Goal: Information Seeking & Learning: Learn about a topic

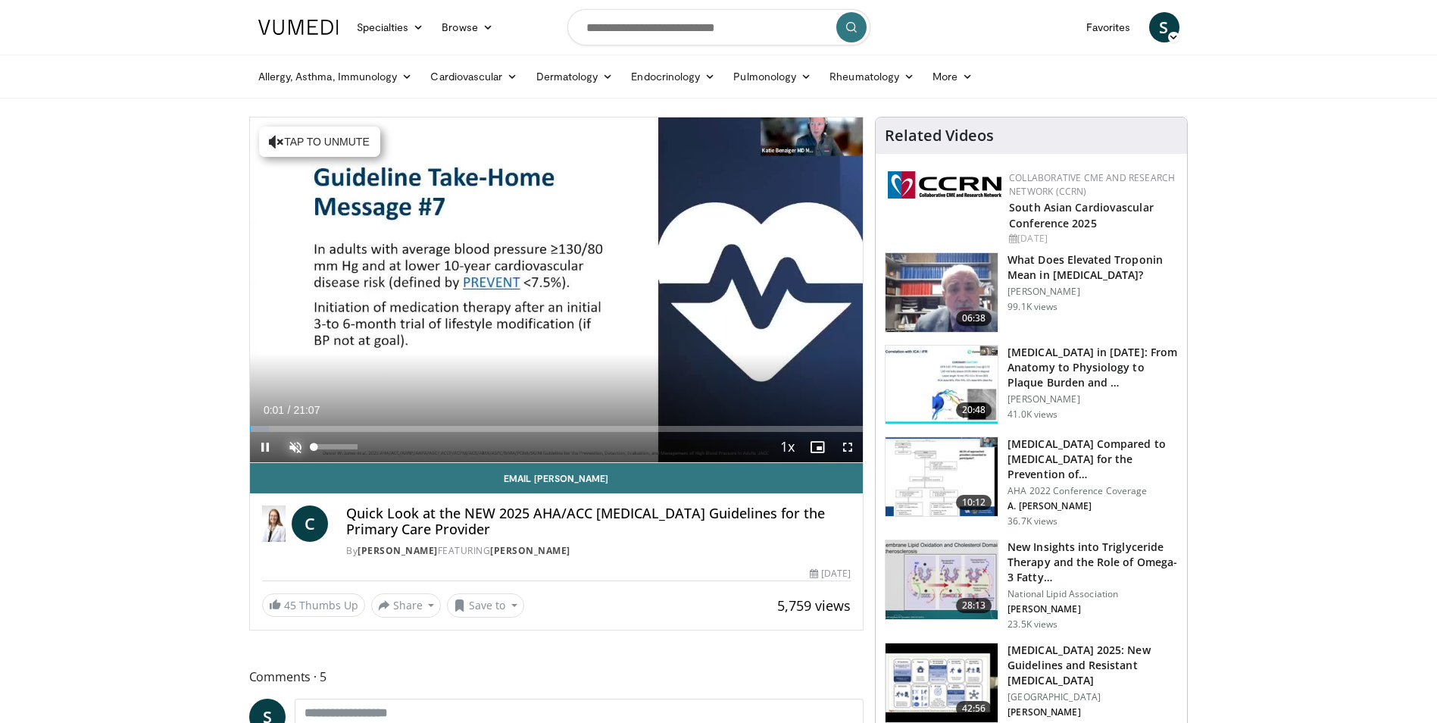
click at [294, 445] on span "Video Player" at bounding box center [295, 447] width 30 height 30
click at [846, 446] on span "Video Player" at bounding box center [847, 447] width 30 height 30
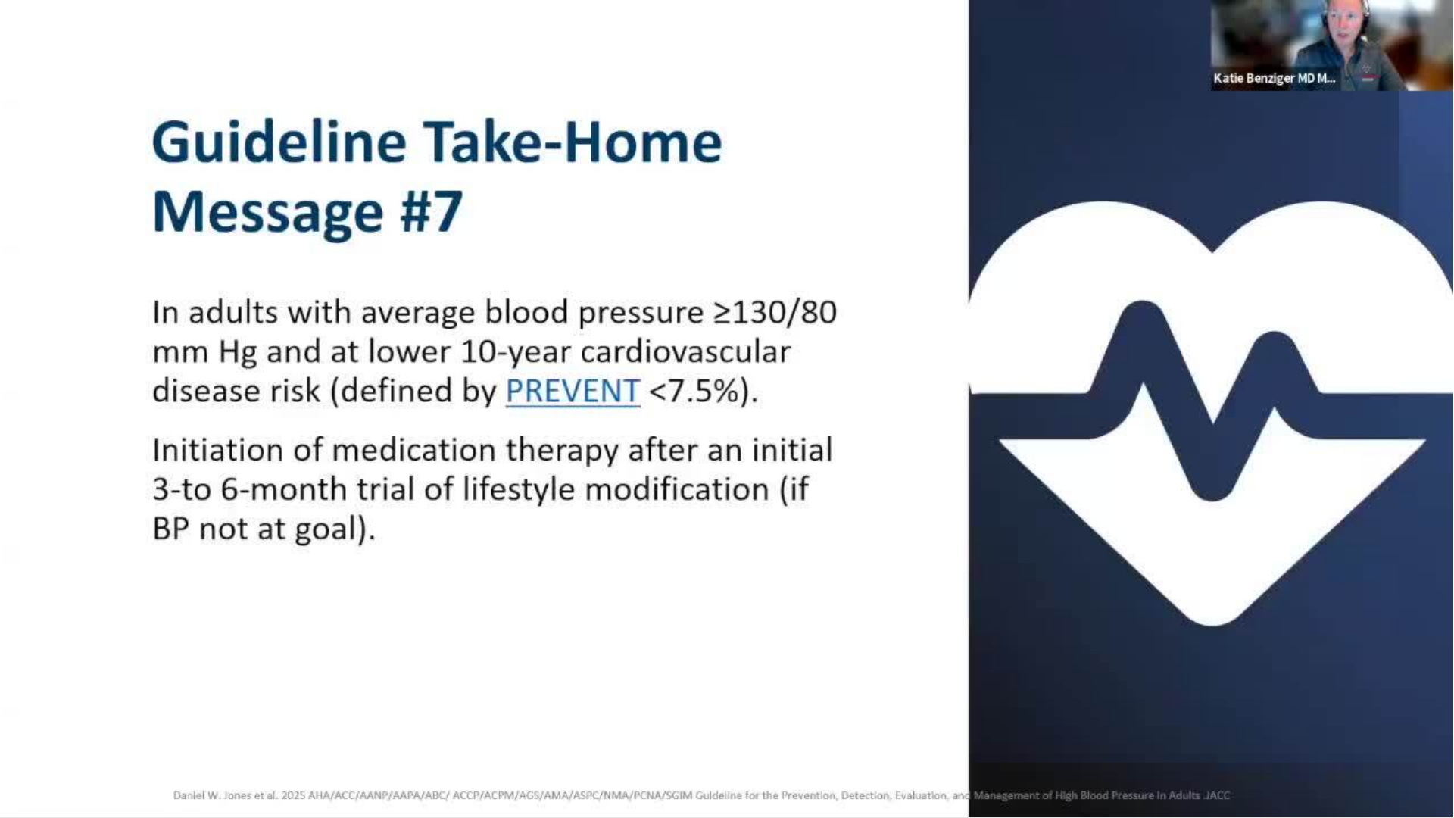
drag, startPoint x: 1399, startPoint y: 20, endPoint x: 1494, endPoint y: 62, distance: 104.4
click at [1436, 62] on html "Specialties Adult & Family Medicine Allergy, [MEDICAL_DATA], Immunology Anesthe…" at bounding box center [727, 409] width 1454 height 818
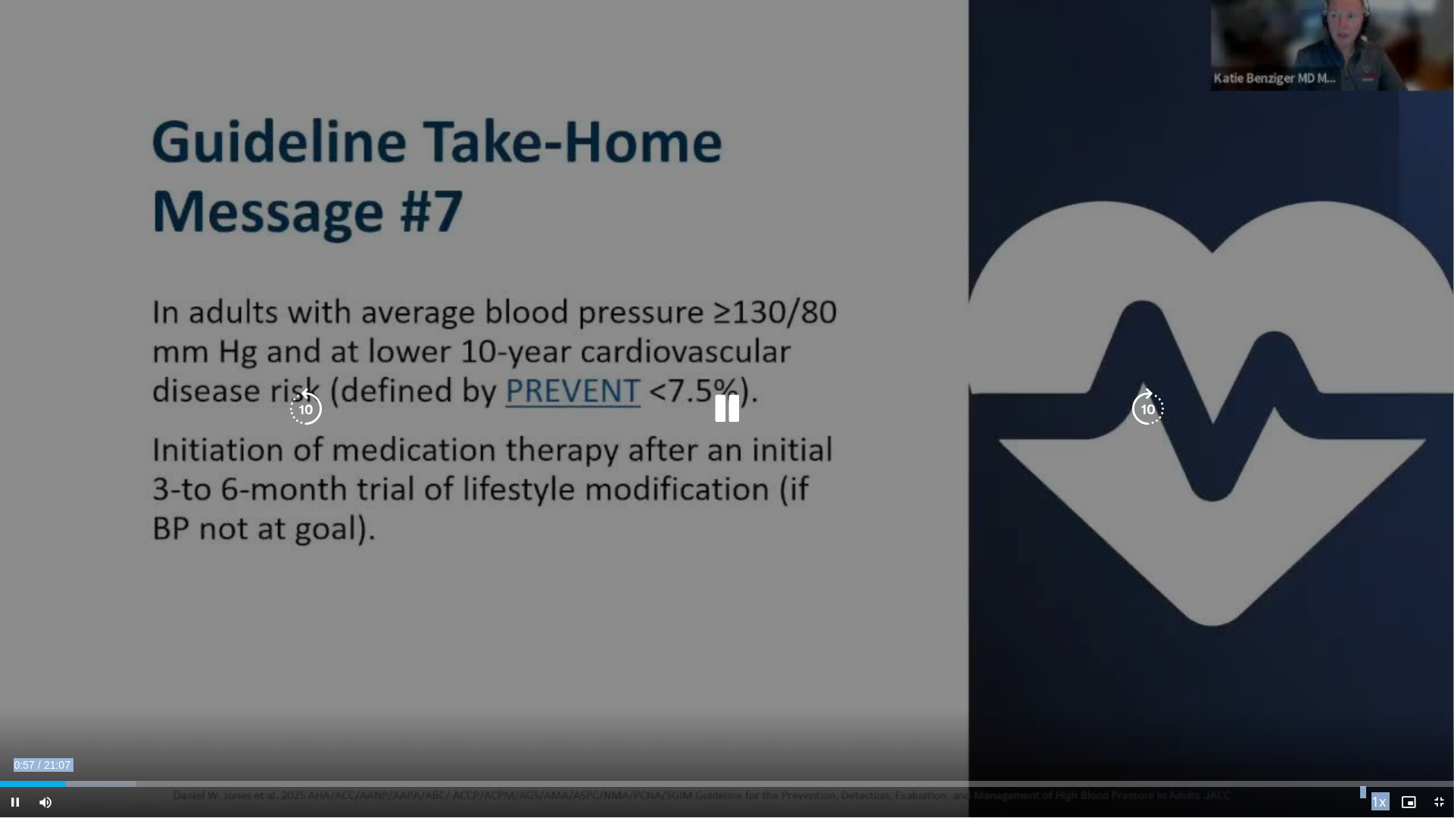
click at [1344, 42] on div "10 seconds Tap to unmute" at bounding box center [727, 408] width 1454 height 817
click at [1388, 347] on div "10 seconds Tap to unmute" at bounding box center [727, 408] width 1454 height 817
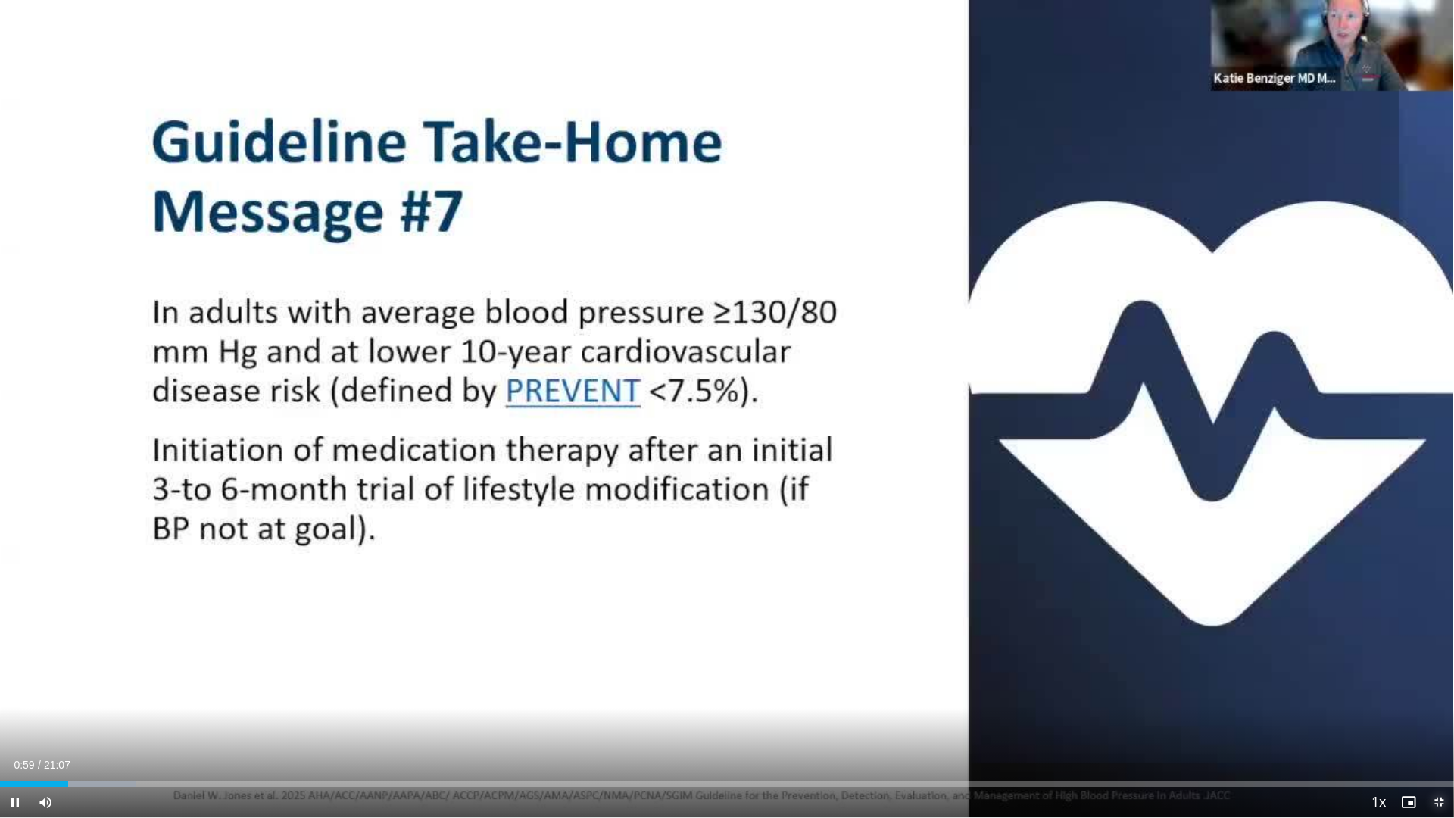
click at [1436, 722] on span "Video Player" at bounding box center [1439, 802] width 30 height 30
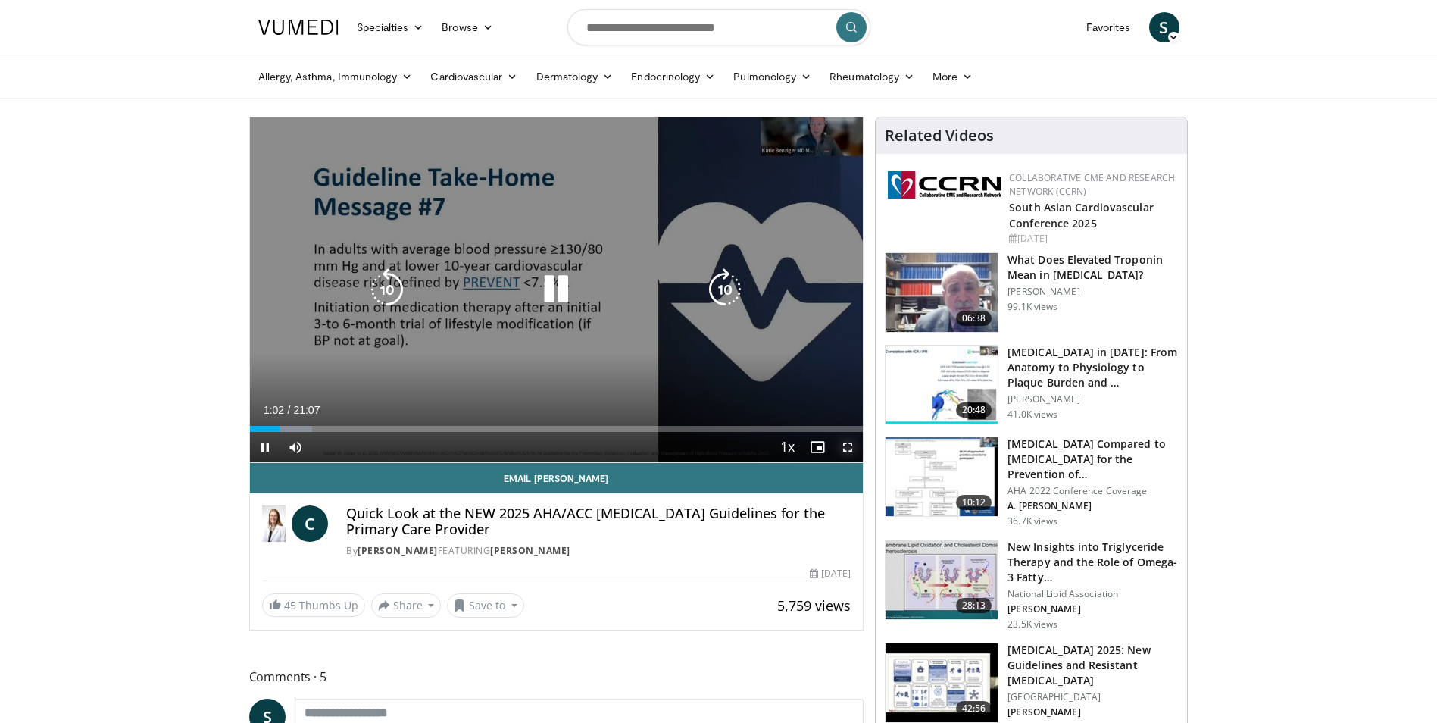
drag, startPoint x: 848, startPoint y: 444, endPoint x: 851, endPoint y: 500, distance: 56.1
click at [848, 444] on span "Video Player" at bounding box center [847, 447] width 30 height 30
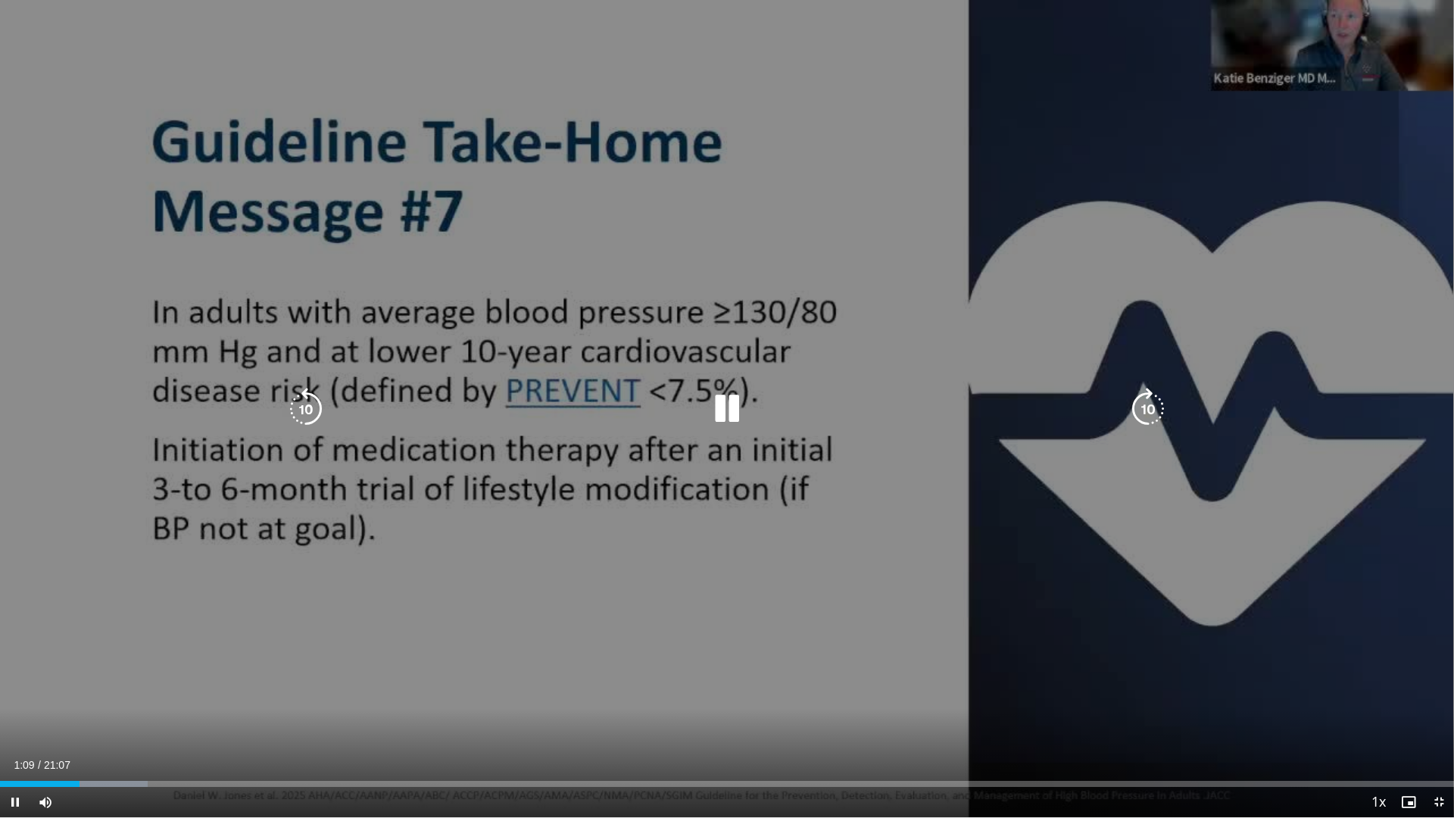
drag, startPoint x: 1309, startPoint y: 5, endPoint x: 1387, endPoint y: 20, distance: 78.7
click at [1351, 42] on div "10 seconds Tap to unmute" at bounding box center [727, 408] width 1454 height 817
click at [1404, 14] on div "10 seconds Tap to unmute" at bounding box center [727, 408] width 1454 height 817
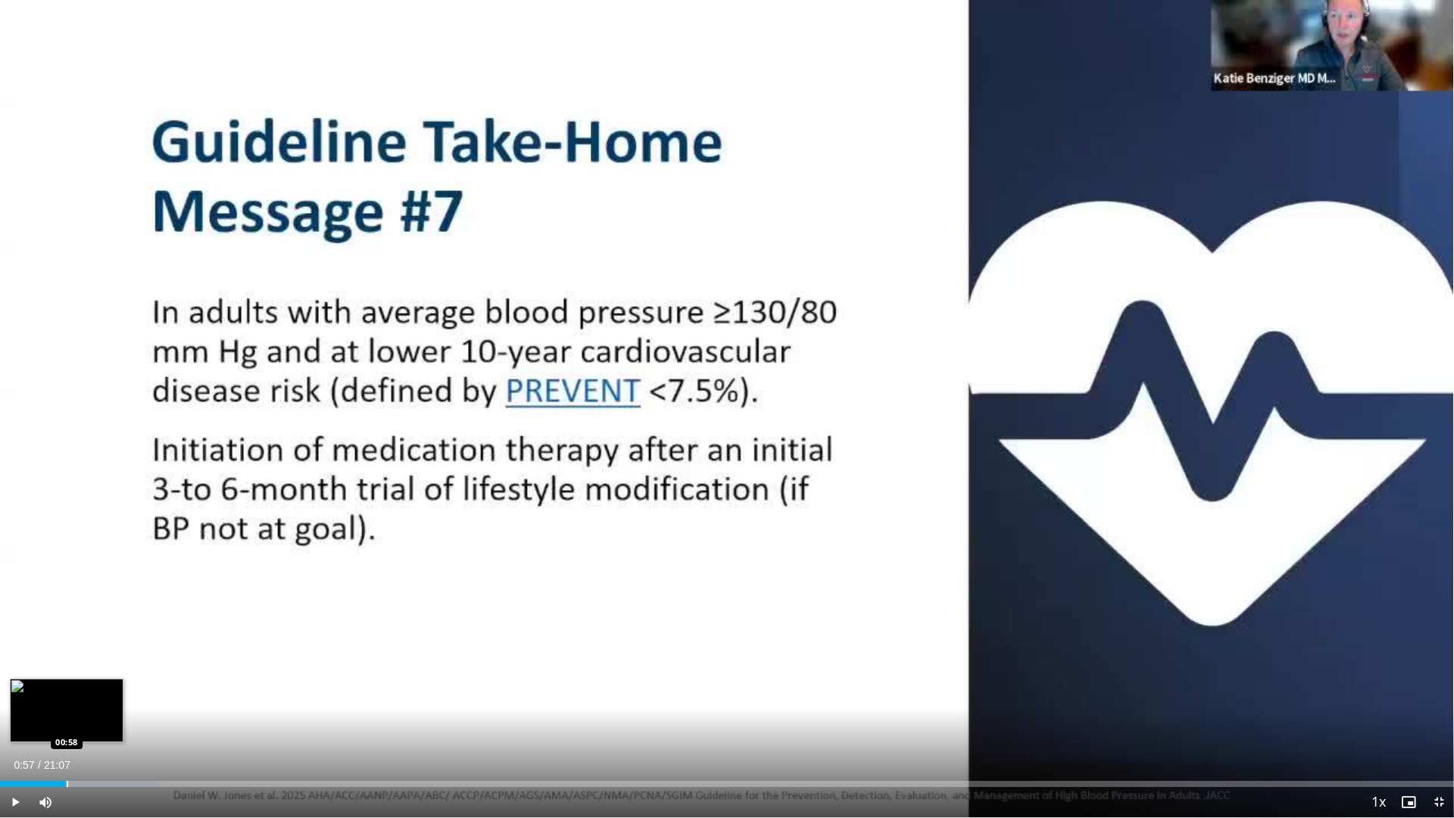
click at [66, 722] on div "Loaded : 10.96% 00:57 00:58" at bounding box center [727, 784] width 1454 height 6
click at [62, 722] on div "Progress Bar" at bounding box center [63, 784] width 2 height 6
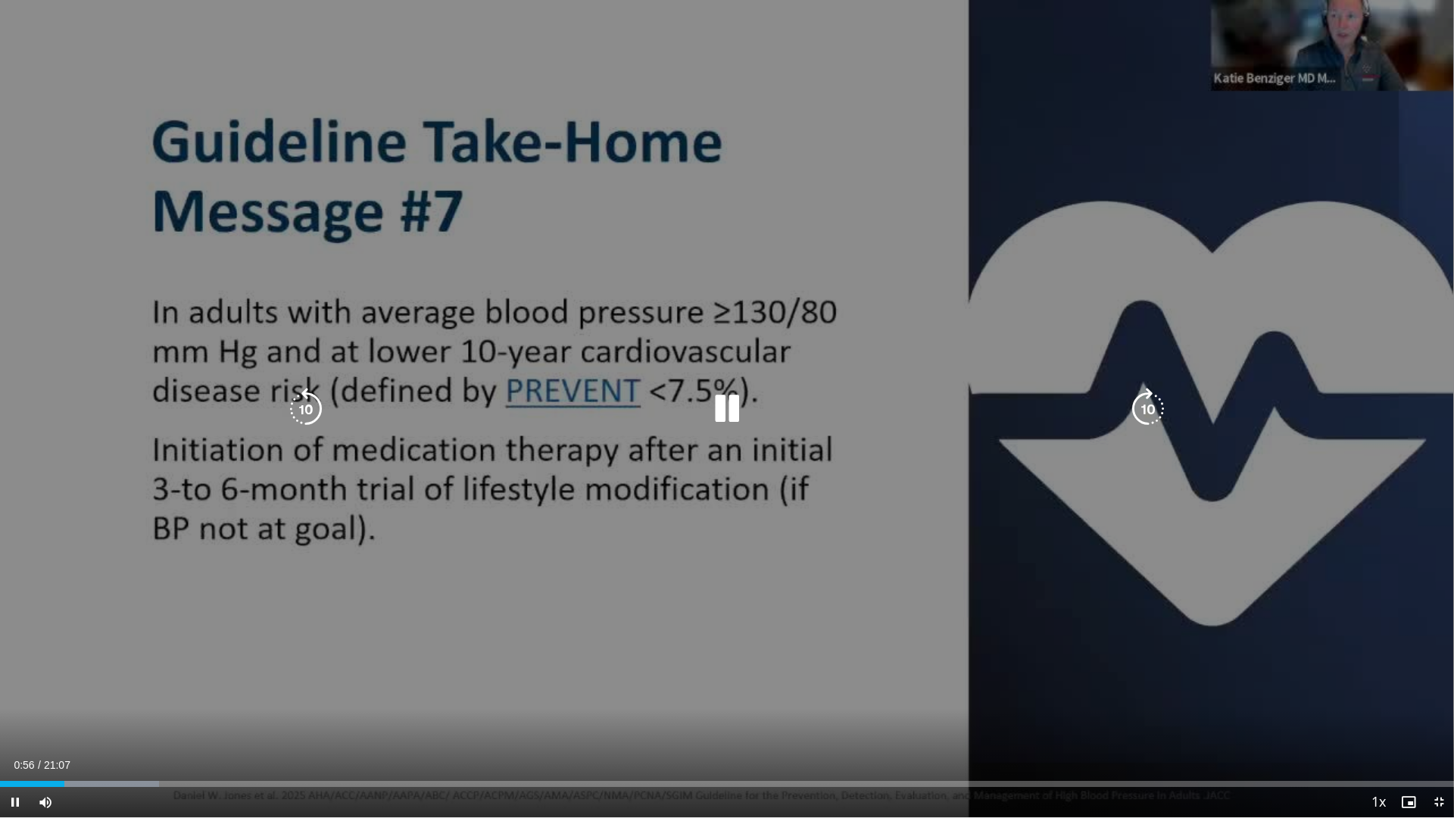
click at [721, 410] on icon "Video Player" at bounding box center [727, 409] width 42 height 42
drag, startPoint x: 738, startPoint y: 19, endPoint x: 786, endPoint y: 64, distance: 66.4
click at [786, 64] on div "10 seconds Tap to unmute" at bounding box center [727, 408] width 1454 height 817
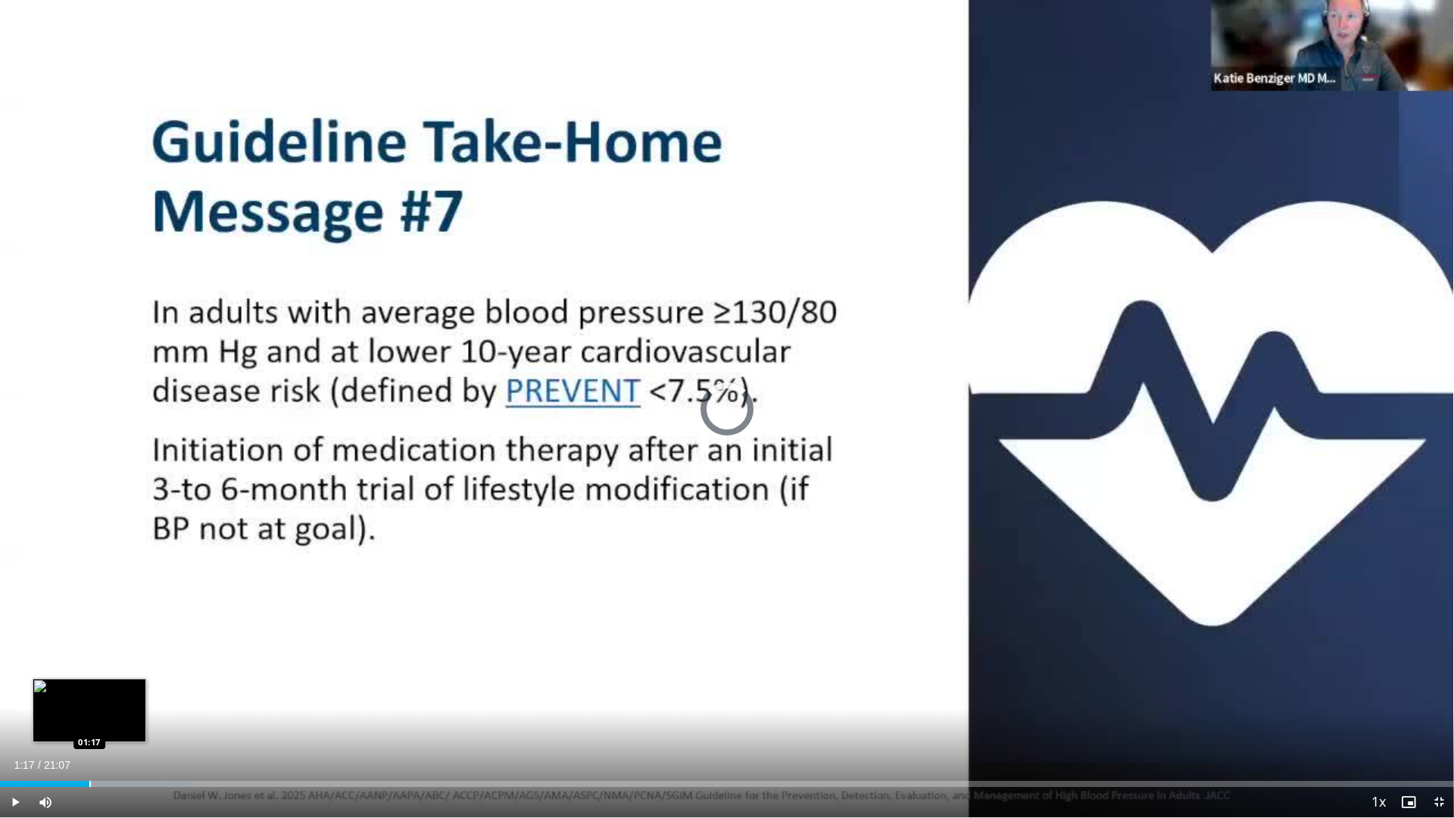
click at [88, 722] on div "Loaded : 13.30% 01:17 01:17" at bounding box center [727, 784] width 1454 height 6
click at [53, 722] on div "01:17" at bounding box center [44, 784] width 89 height 6
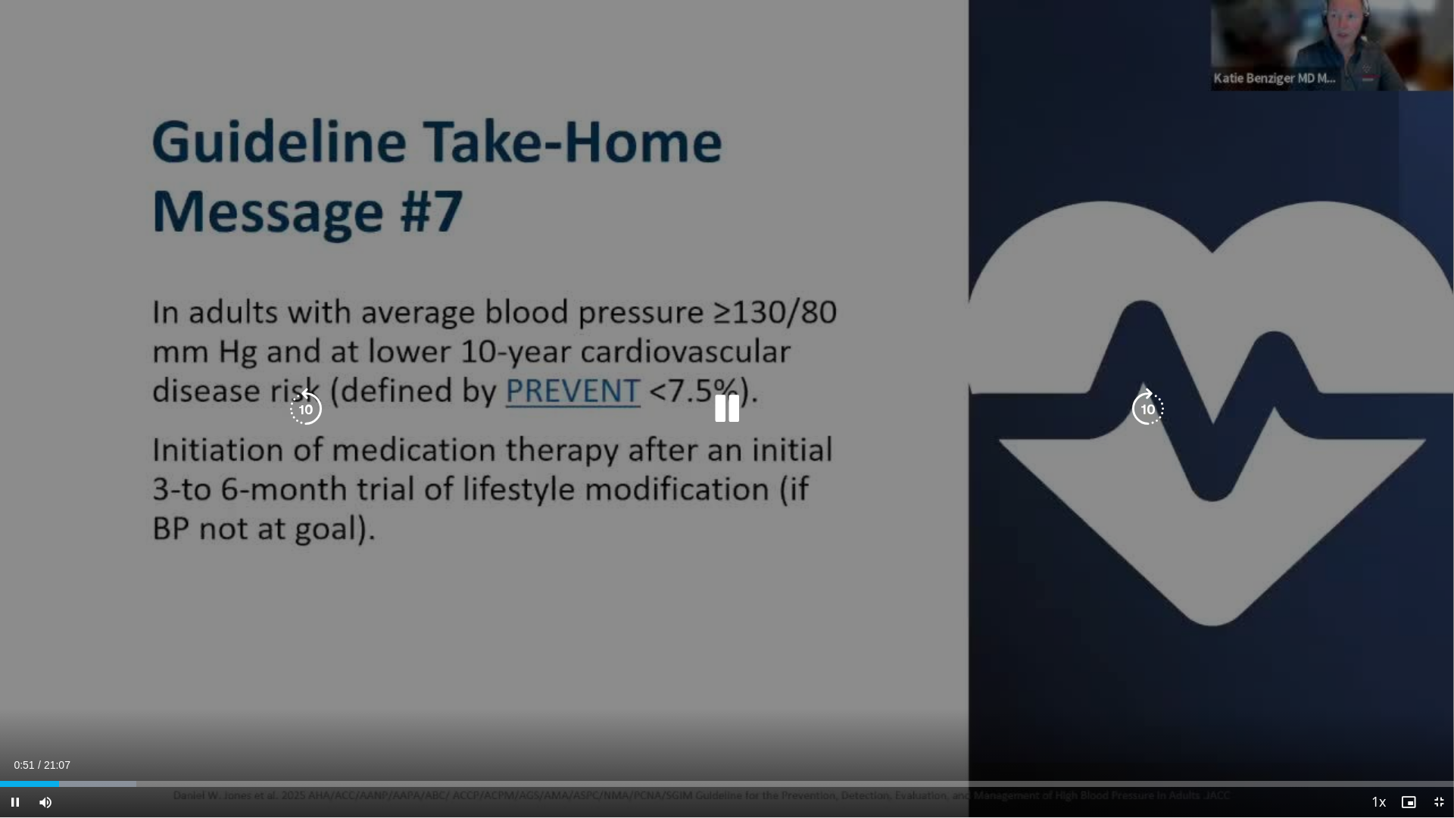
click at [308, 401] on icon "Video Player" at bounding box center [306, 409] width 42 height 42
click at [302, 402] on icon "Video Player" at bounding box center [306, 409] width 42 height 42
click at [301, 402] on icon "Video Player" at bounding box center [306, 409] width 42 height 42
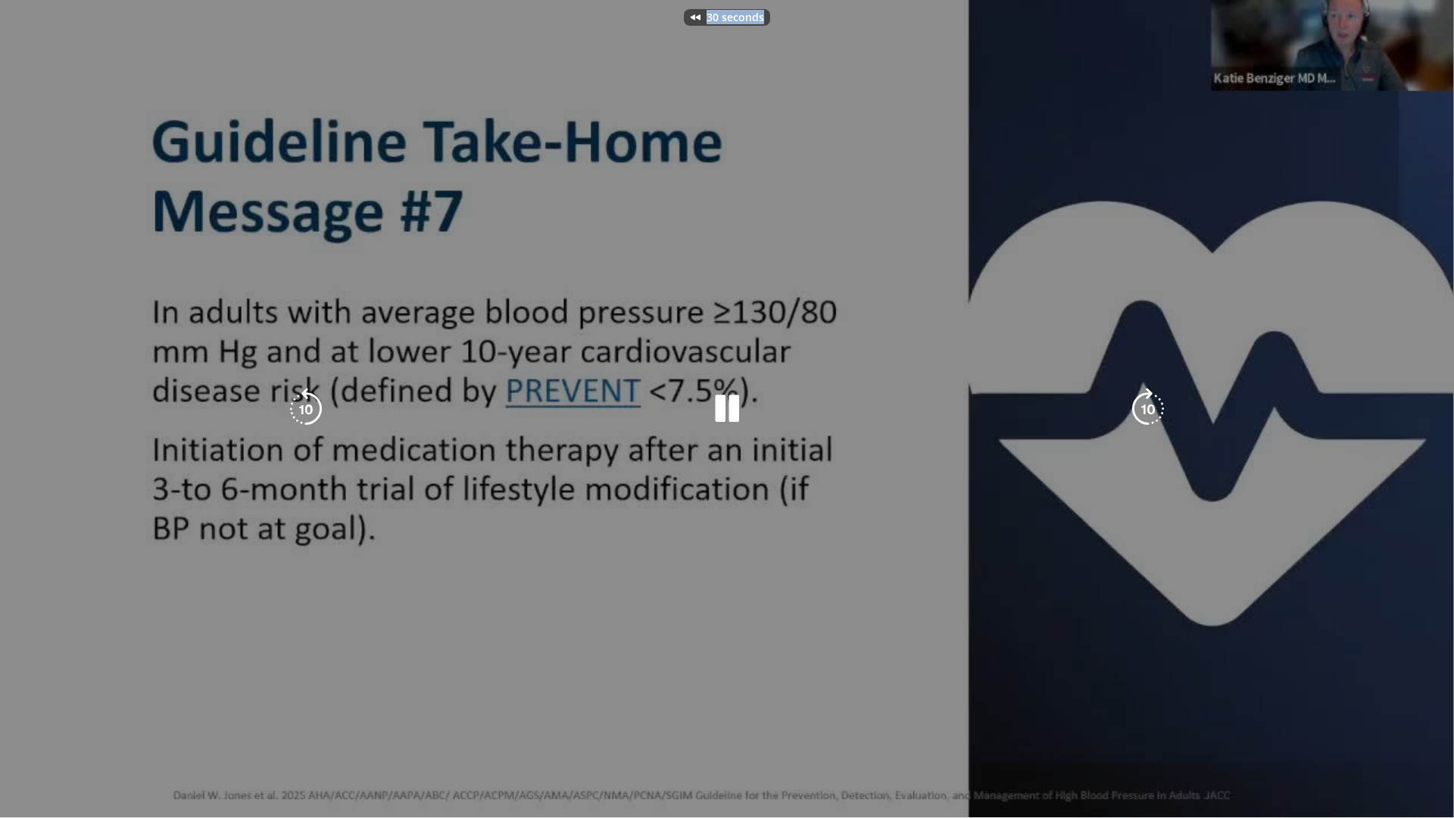
click at [301, 402] on div "30 seconds Tap to unmute" at bounding box center [727, 408] width 1454 height 817
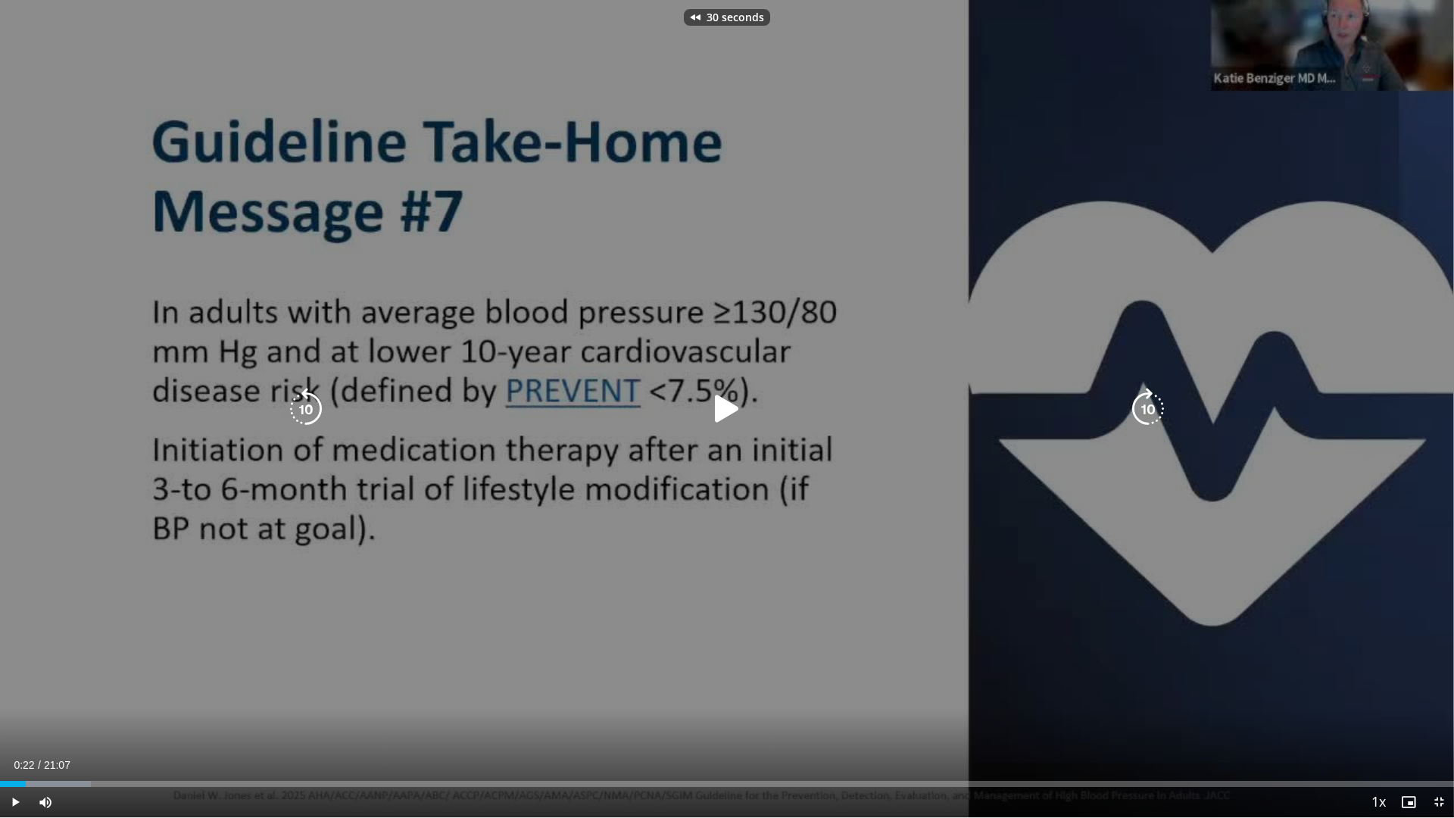
click at [301, 402] on icon "Video Player" at bounding box center [306, 409] width 42 height 42
click at [729, 407] on icon "Video Player" at bounding box center [727, 409] width 42 height 42
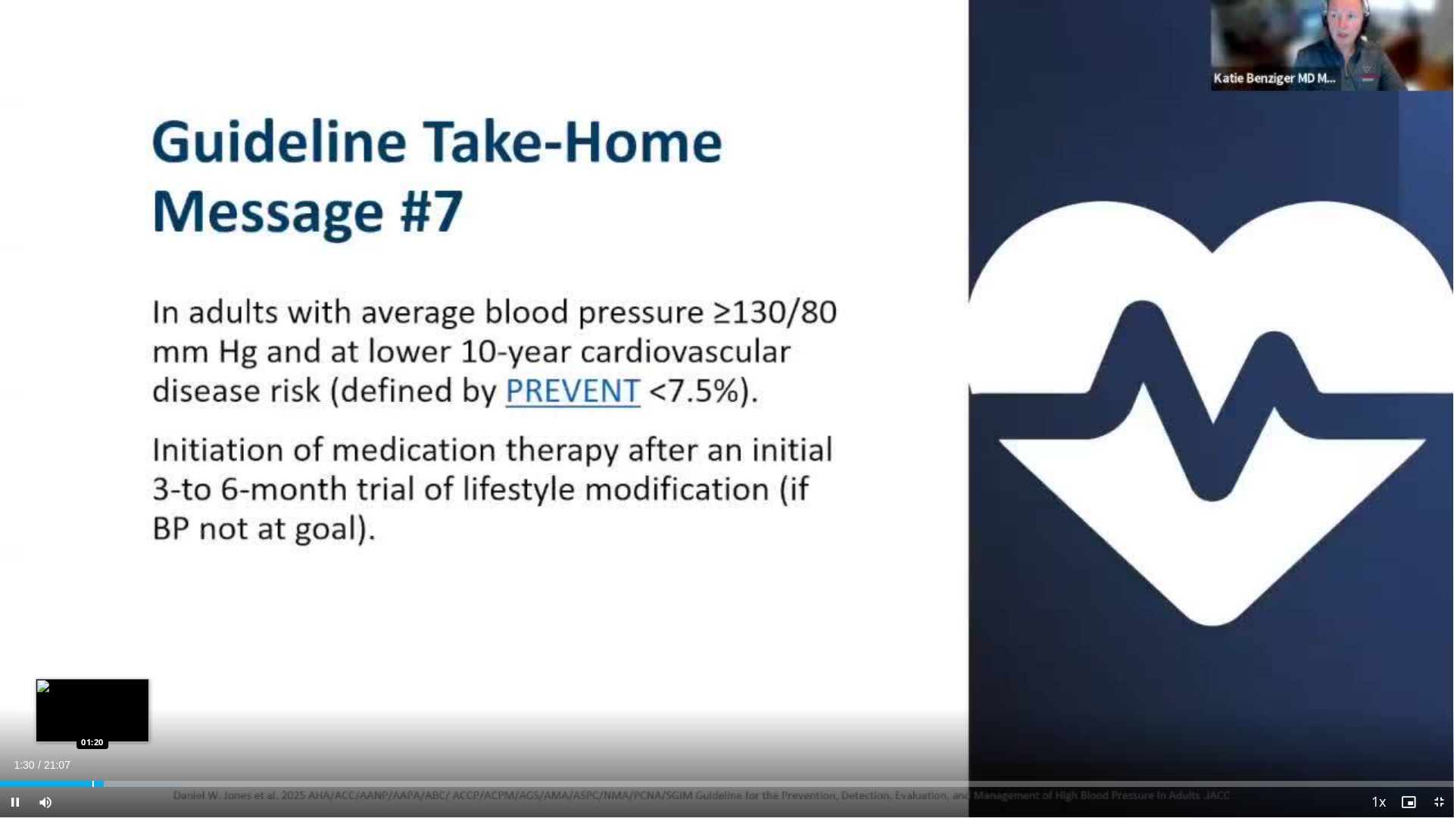
click at [92, 722] on div "Loaded : 12.52% 01:30 01:20" at bounding box center [727, 784] width 1454 height 6
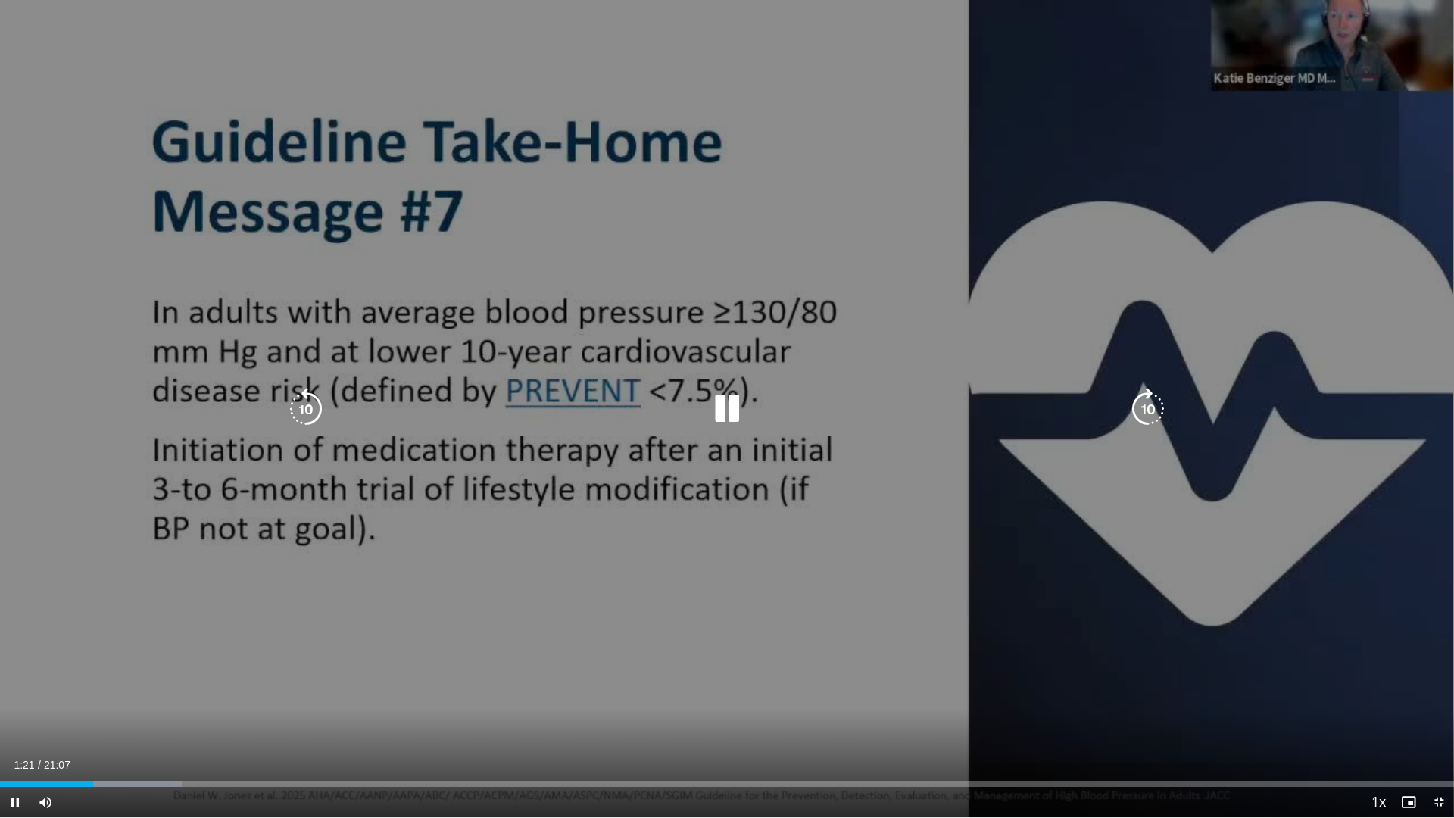
click at [730, 413] on icon "Video Player" at bounding box center [727, 409] width 42 height 42
click at [721, 400] on icon "Video Player" at bounding box center [727, 409] width 42 height 42
drag, startPoint x: 1304, startPoint y: 14, endPoint x: 1414, endPoint y: 53, distance: 116.7
click at [1411, 52] on div "40 seconds Tap to unmute" at bounding box center [727, 408] width 1454 height 817
click at [1363, 45] on div "40 seconds Tap to unmute" at bounding box center [727, 408] width 1454 height 817
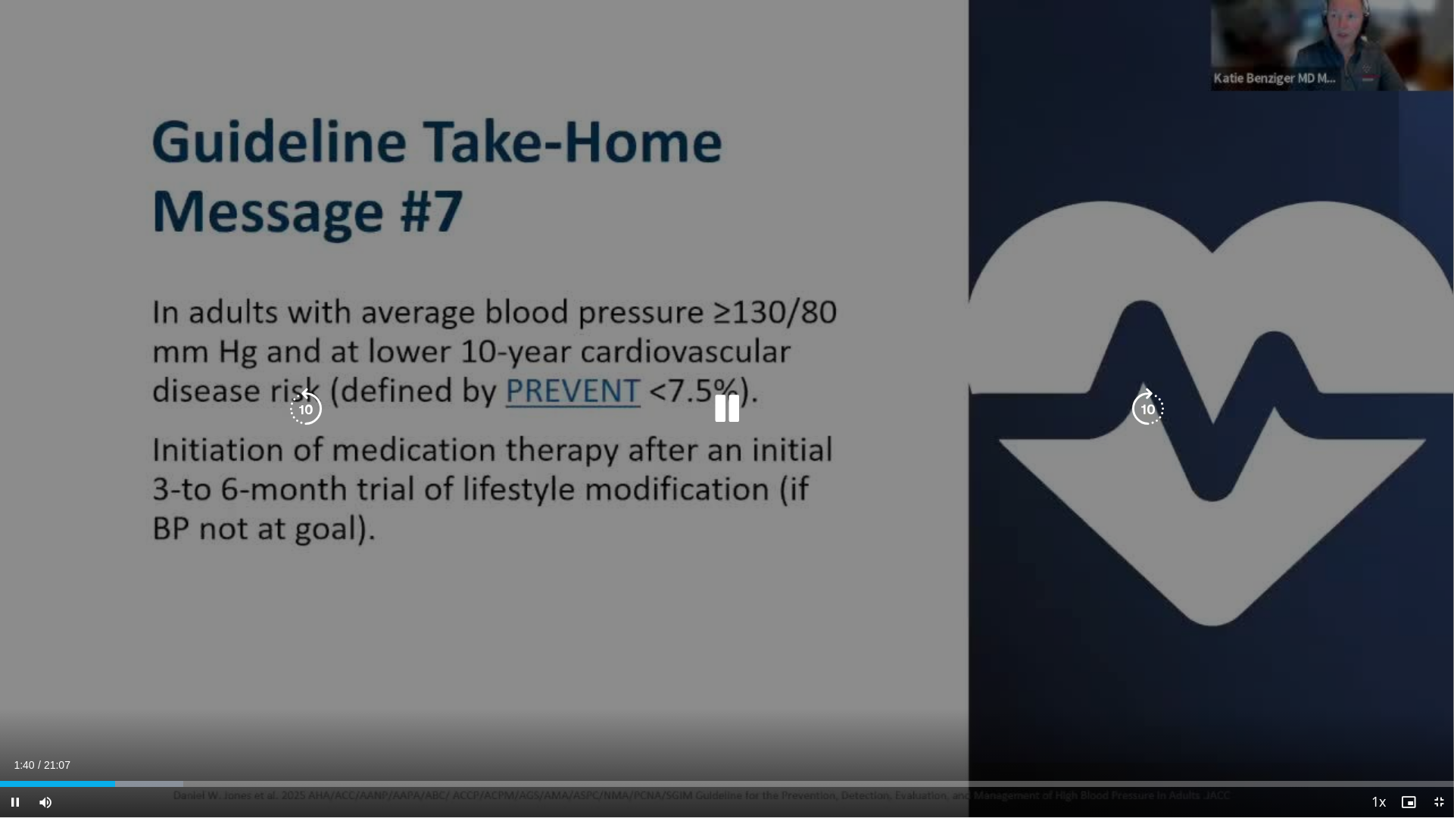
click at [307, 405] on icon "Video Player" at bounding box center [306, 409] width 42 height 42
click at [730, 407] on icon "Video Player" at bounding box center [727, 409] width 42 height 42
drag, startPoint x: 730, startPoint y: 400, endPoint x: 834, endPoint y: 394, distance: 103.9
click at [730, 400] on icon "Video Player" at bounding box center [727, 409] width 42 height 42
click at [314, 407] on icon "Video Player" at bounding box center [306, 409] width 42 height 42
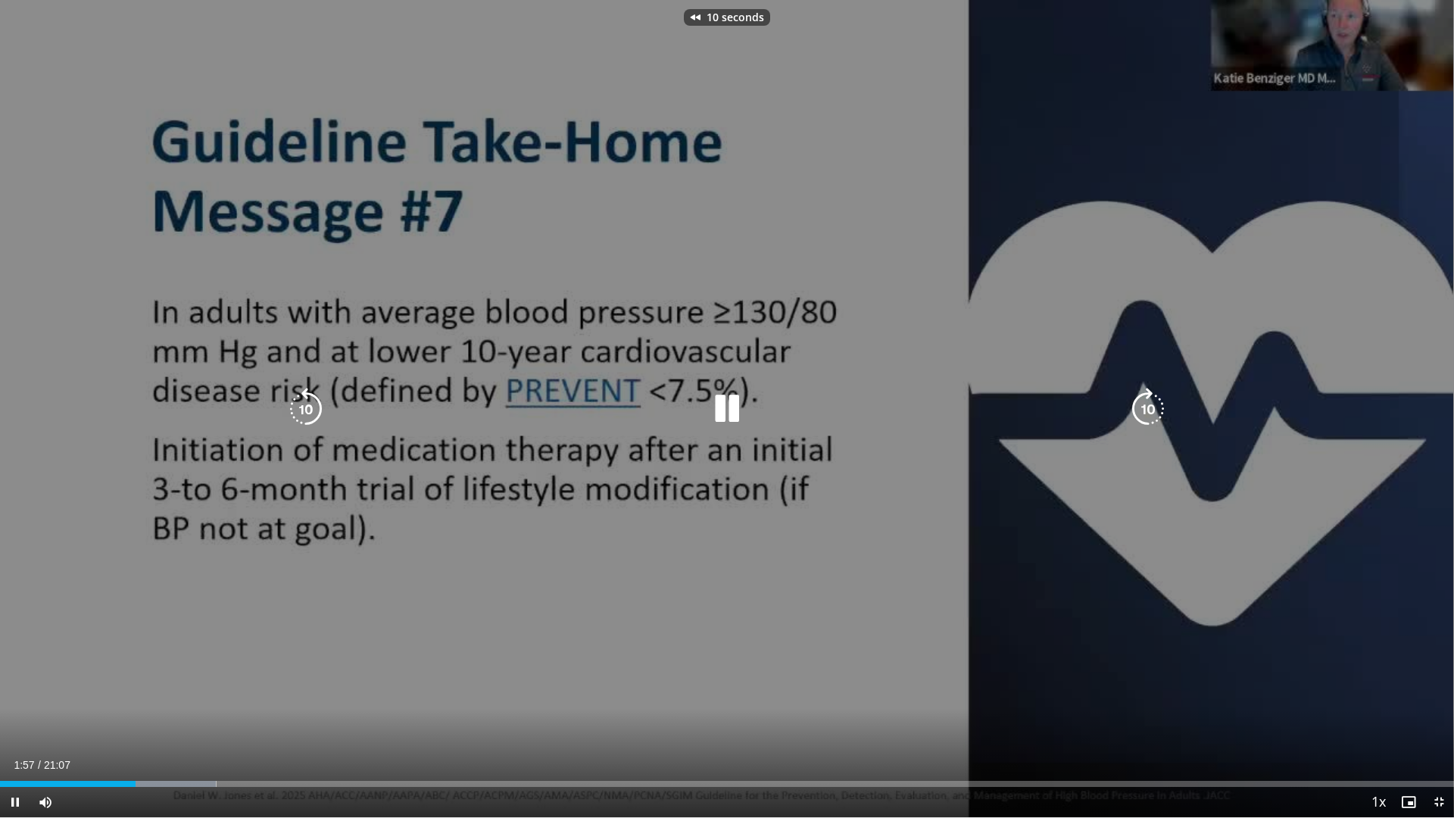
click at [314, 407] on icon "Video Player" at bounding box center [306, 409] width 42 height 42
click at [314, 407] on div "20 seconds Tap to unmute" at bounding box center [727, 408] width 1454 height 817
click at [314, 407] on icon "Video Player" at bounding box center [306, 409] width 42 height 42
click at [723, 413] on icon "Video Player" at bounding box center [727, 409] width 42 height 42
click at [298, 404] on icon "Video Player" at bounding box center [306, 409] width 42 height 42
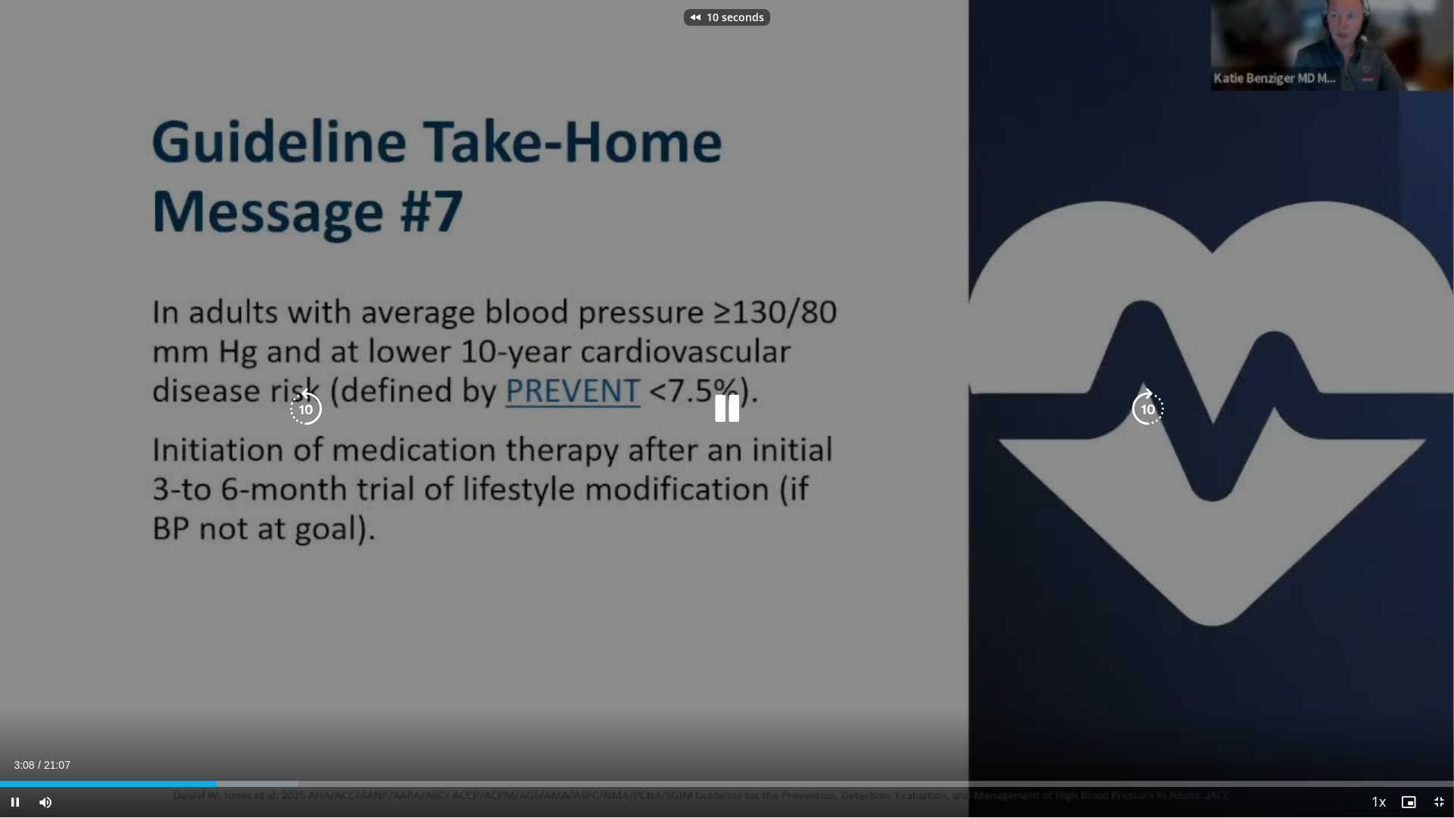
click at [298, 404] on icon "Video Player" at bounding box center [306, 409] width 42 height 42
click at [720, 398] on icon "Video Player" at bounding box center [727, 409] width 42 height 42
click at [727, 401] on icon "Video Player" at bounding box center [727, 409] width 42 height 42
click at [731, 405] on icon "Video Player" at bounding box center [727, 409] width 42 height 42
click at [727, 407] on icon "Video Player" at bounding box center [727, 409] width 42 height 42
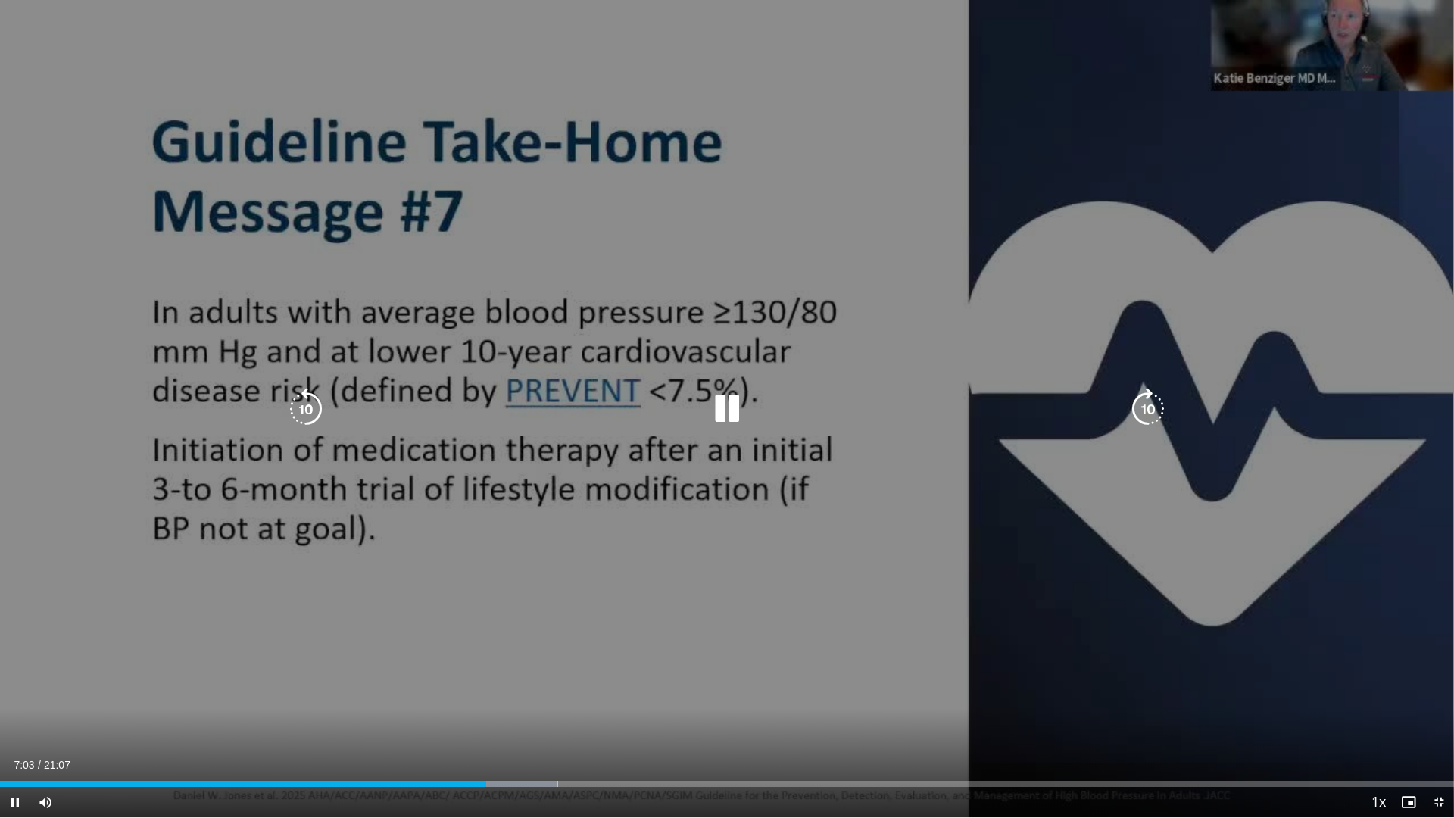
click at [703, 403] on div "Video Player" at bounding box center [727, 409] width 872 height 30
click at [726, 410] on icon "Video Player" at bounding box center [727, 409] width 42 height 42
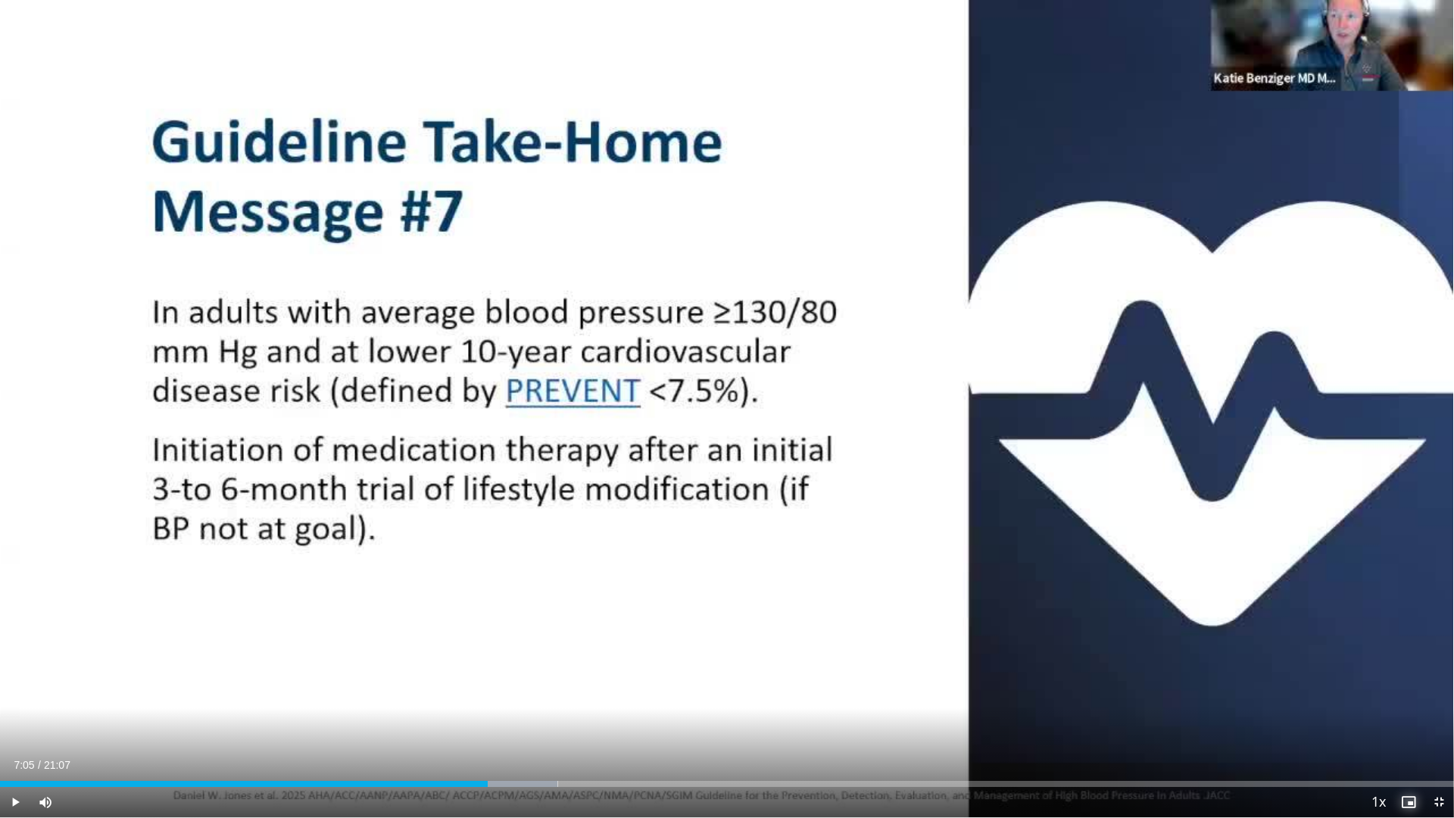
click at [1405, 722] on span "Video Player" at bounding box center [1409, 802] width 30 height 30
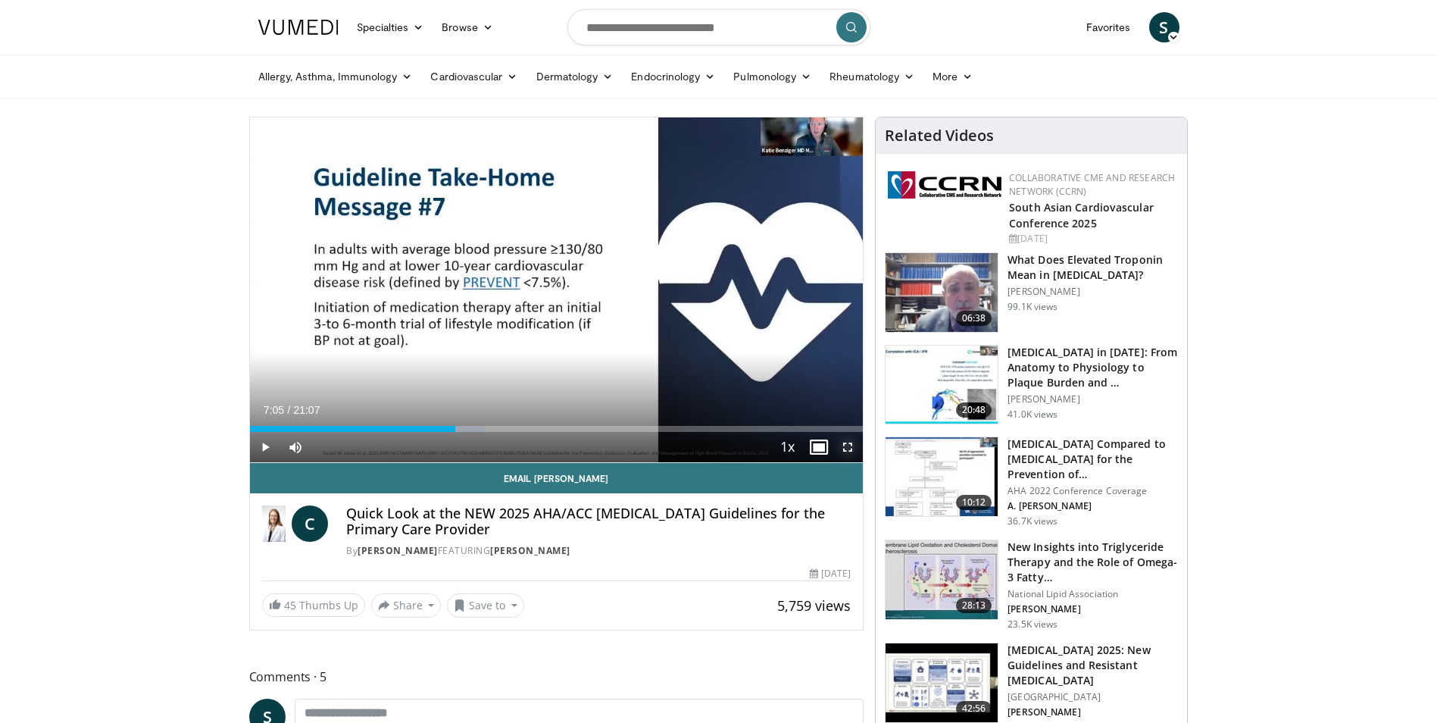
click at [841, 447] on span "Video Player" at bounding box center [847, 447] width 30 height 30
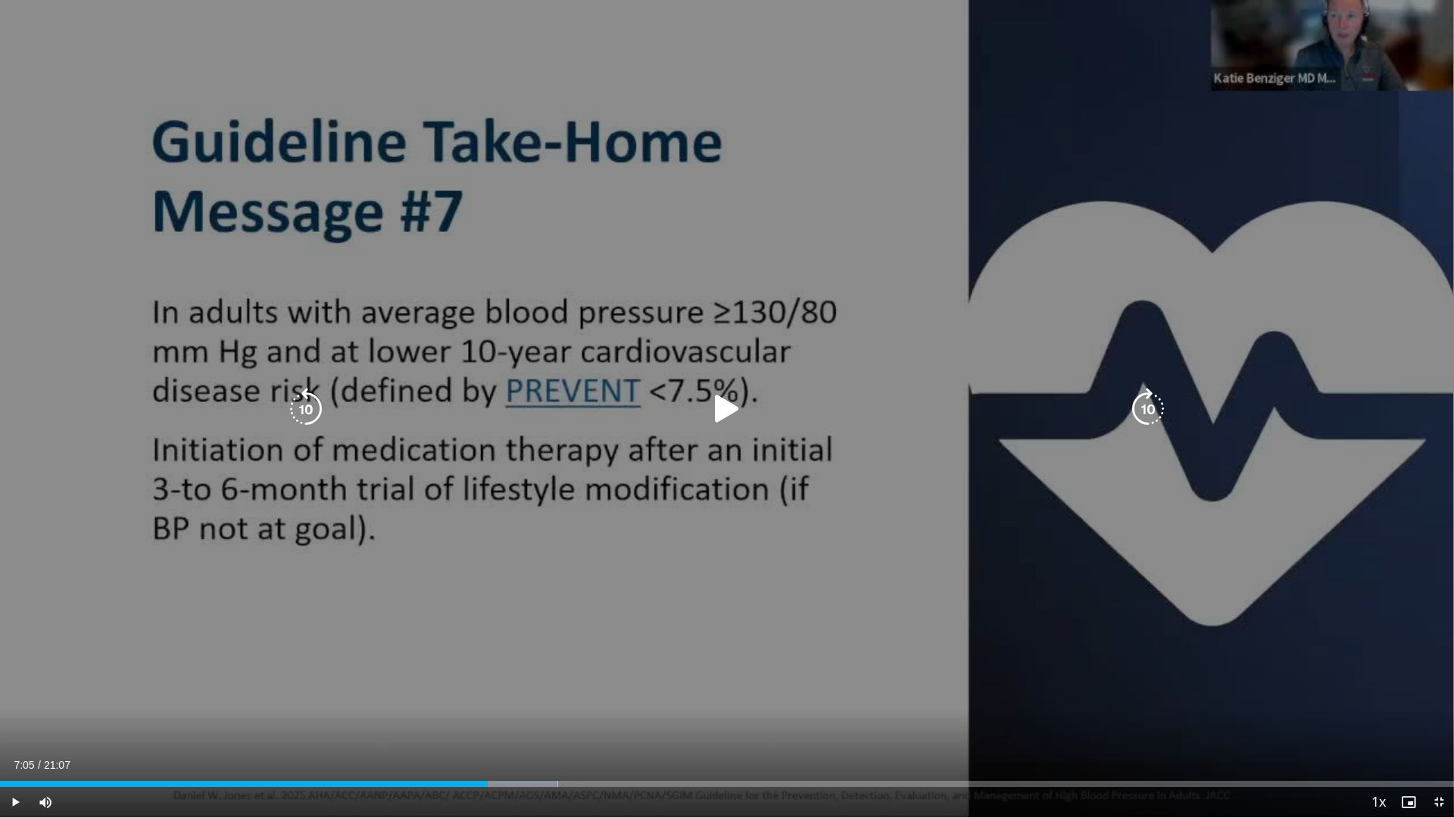
click at [726, 414] on icon "Video Player" at bounding box center [727, 409] width 42 height 42
click at [301, 402] on icon "Video Player" at bounding box center [306, 409] width 42 height 42
click at [741, 416] on icon "Video Player" at bounding box center [727, 409] width 42 height 42
click at [297, 408] on icon "Video Player" at bounding box center [306, 409] width 42 height 42
click at [718, 427] on icon "Video Player" at bounding box center [727, 409] width 42 height 42
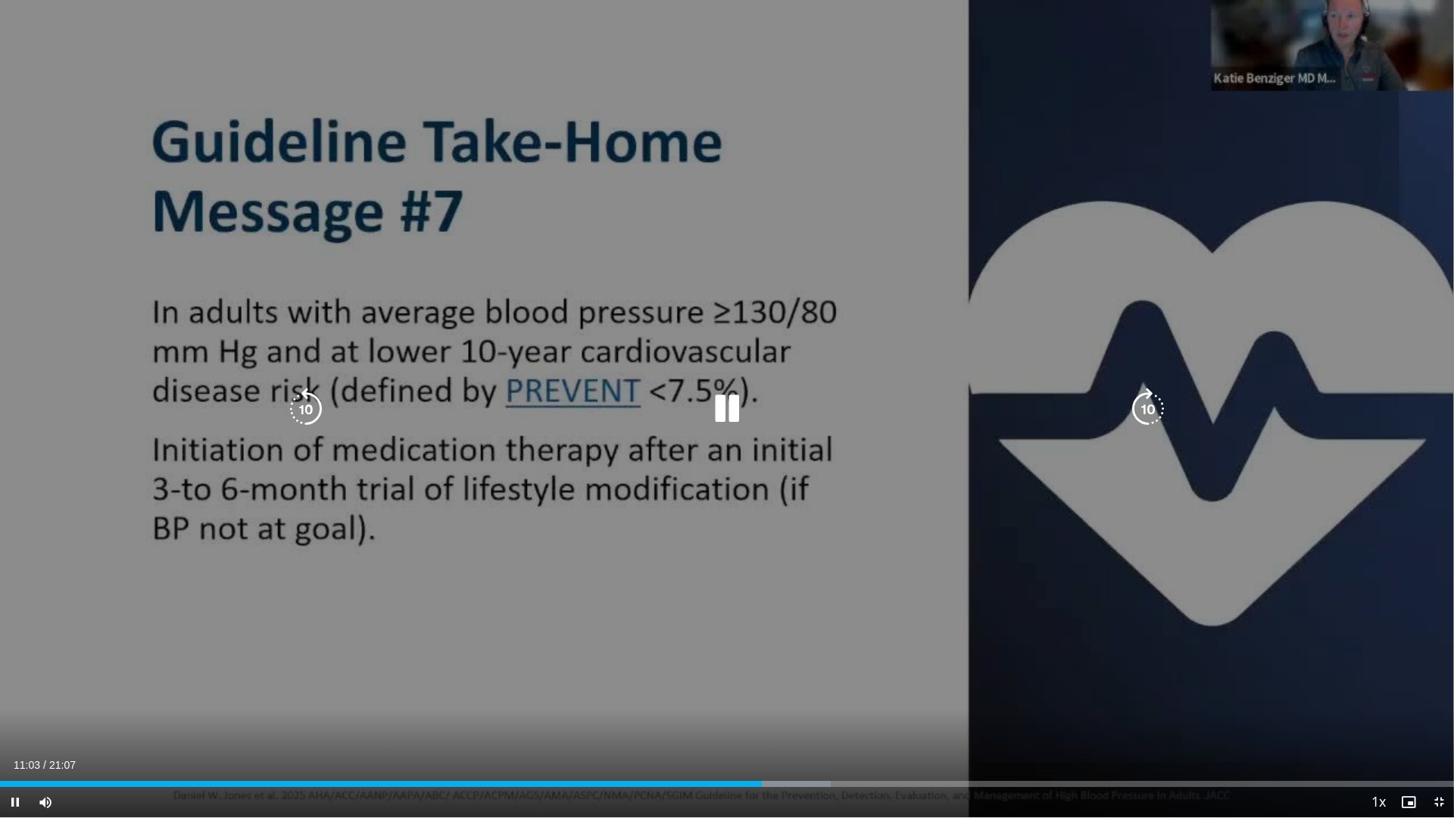
click at [727, 403] on icon "Video Player" at bounding box center [727, 409] width 42 height 42
click at [717, 406] on icon "Video Player" at bounding box center [727, 409] width 42 height 42
click at [733, 418] on icon "Video Player" at bounding box center [727, 409] width 42 height 42
click at [719, 407] on icon "Video Player" at bounding box center [727, 409] width 42 height 42
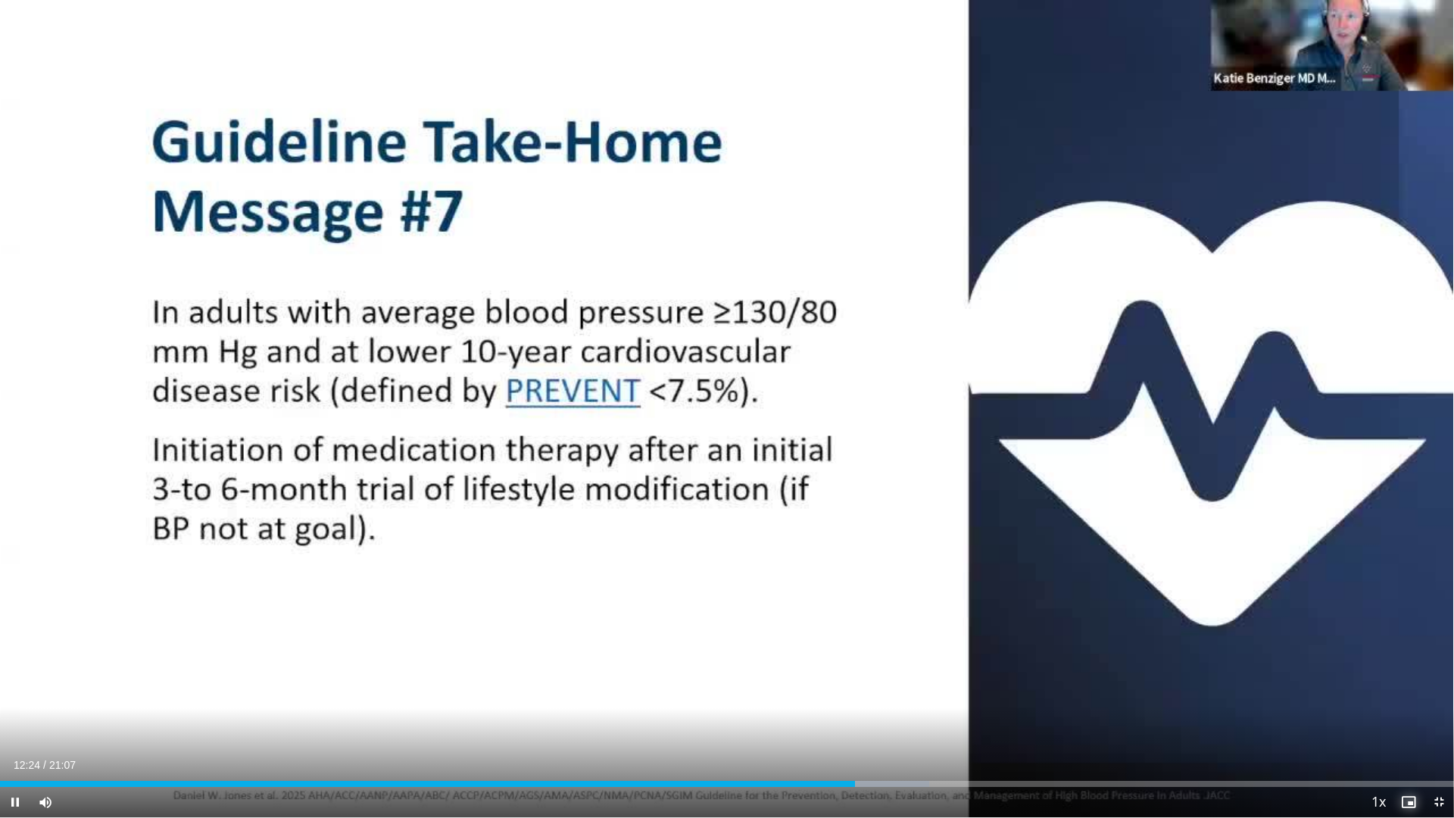
click at [1404, 722] on span "Video Player" at bounding box center [1409, 802] width 30 height 30
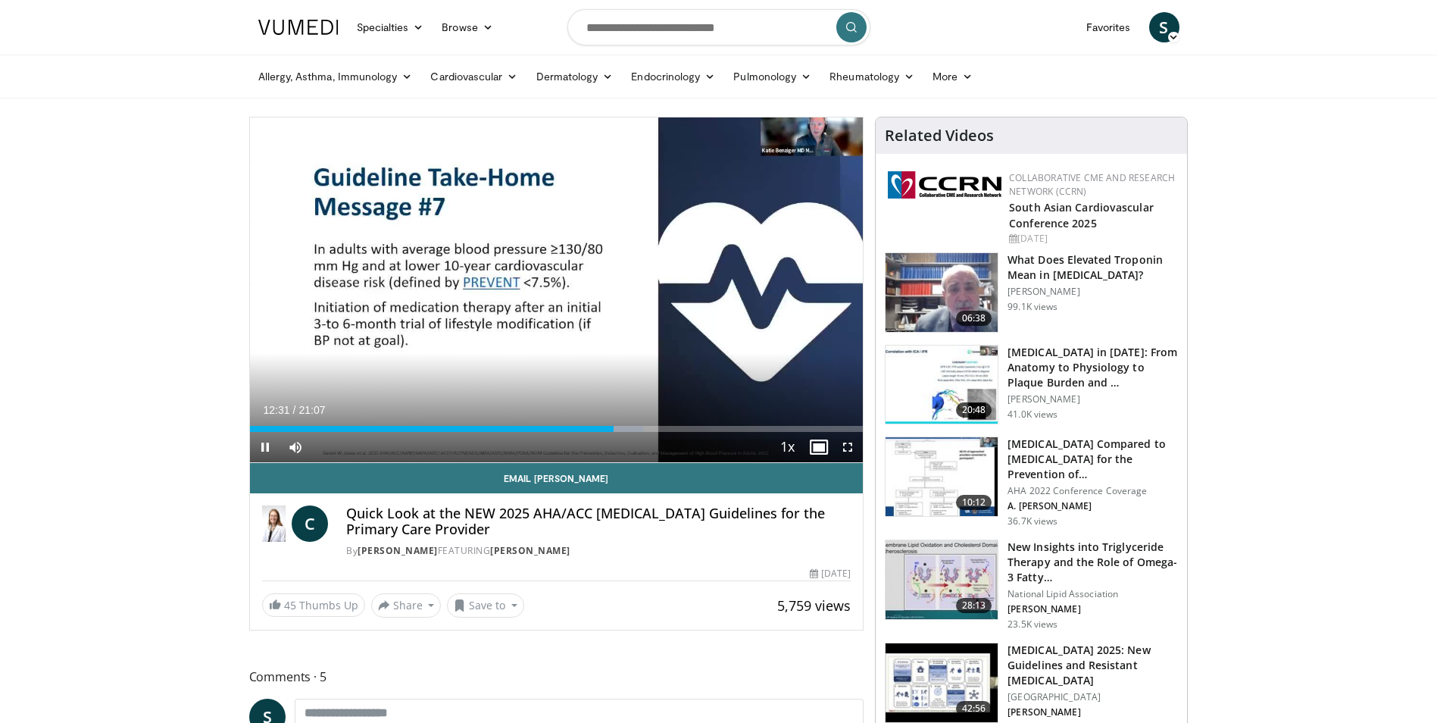
click at [704, 404] on div "Current Time 12:31 / Duration 21:07" at bounding box center [556, 410] width 613 height 14
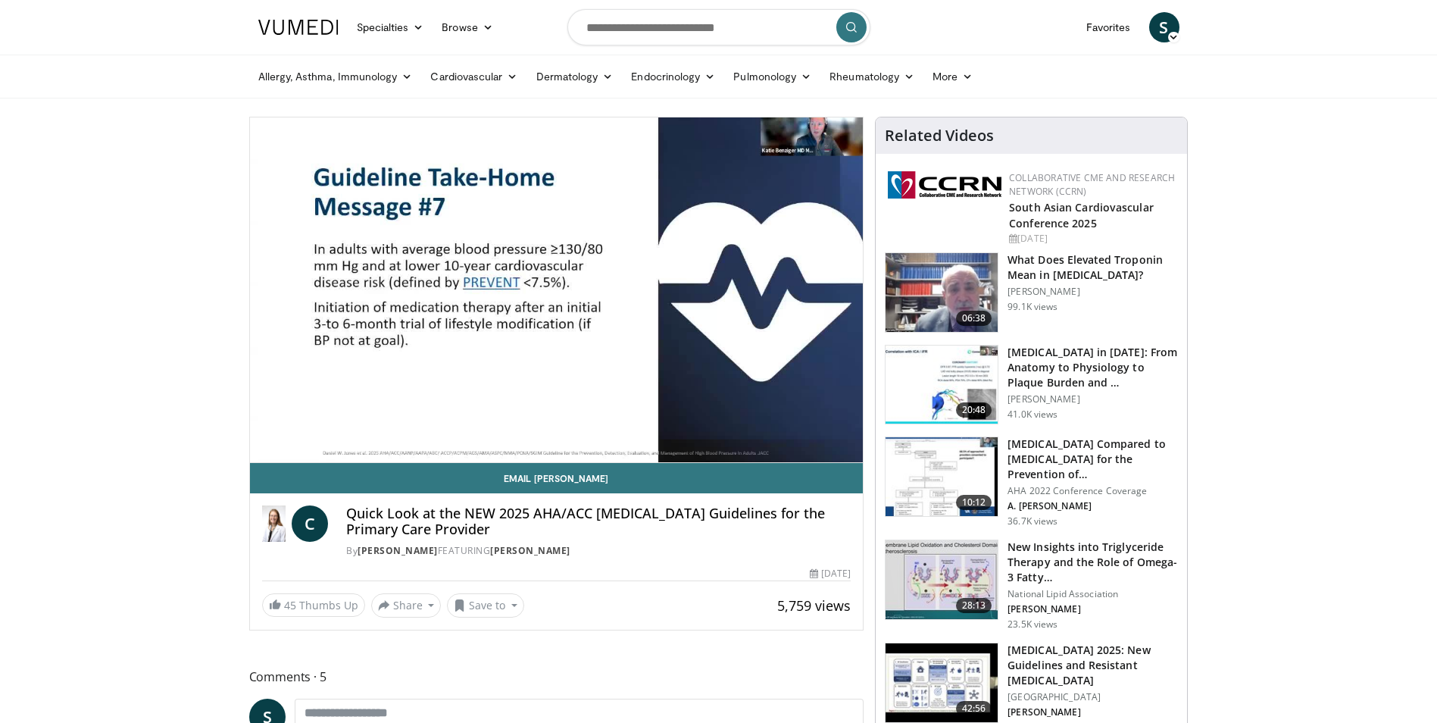
click at [704, 404] on div "10 seconds Tap to unmute" at bounding box center [556, 289] width 613 height 345
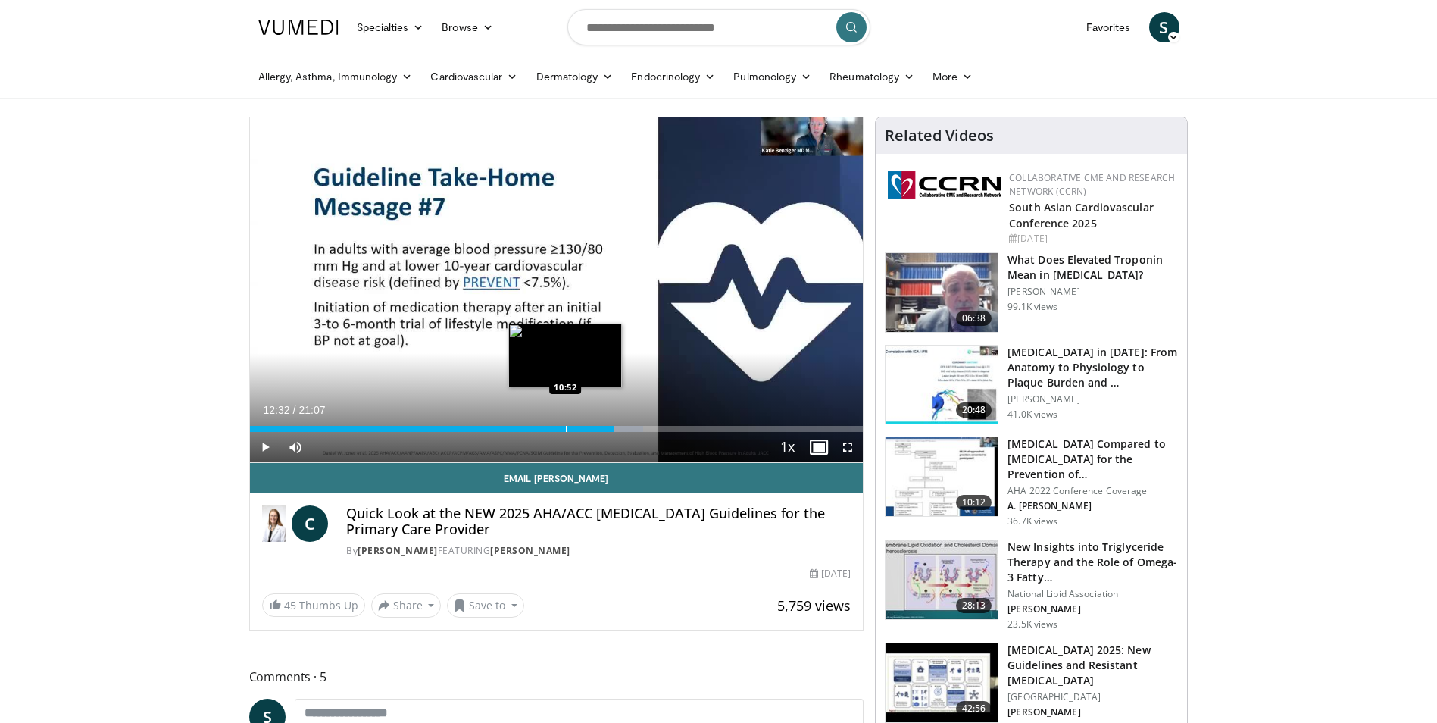
click at [566, 429] on div "Progress Bar" at bounding box center [567, 429] width 2 height 6
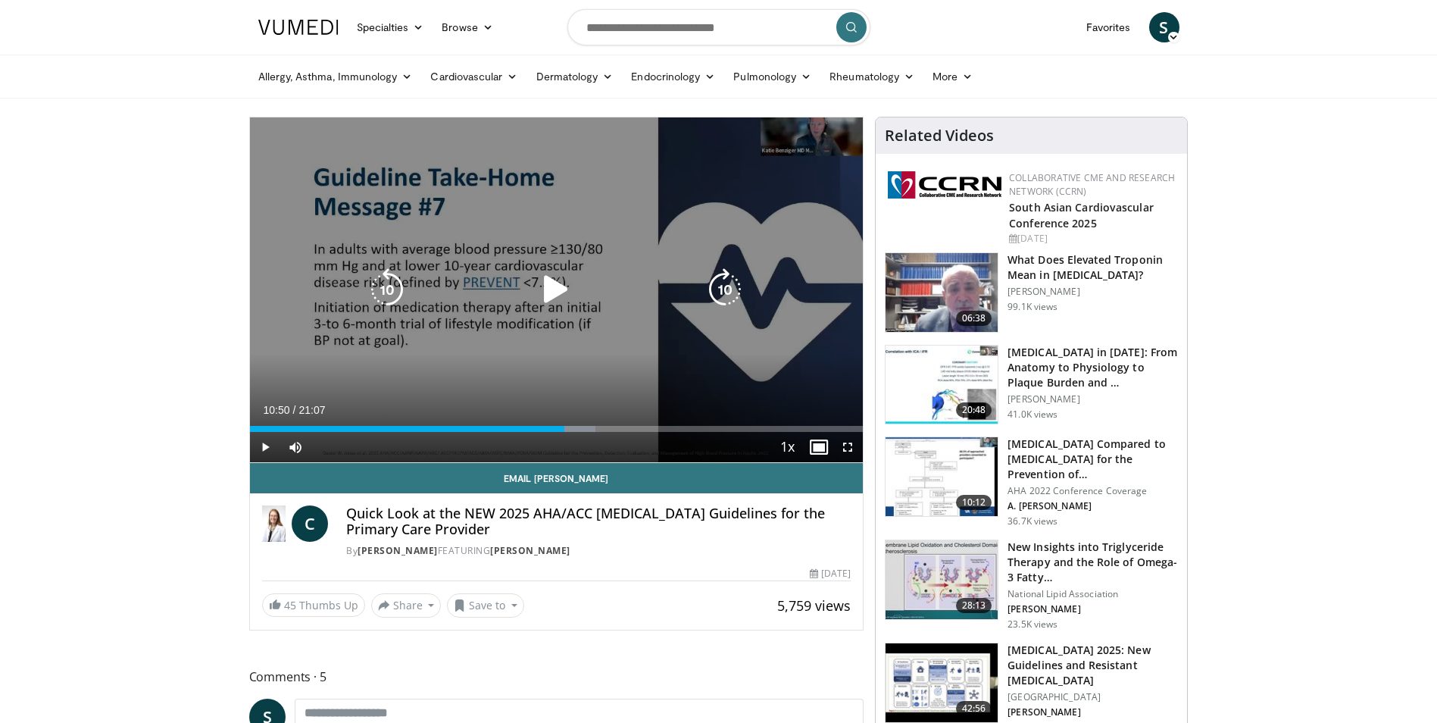
click at [552, 295] on icon "Video Player" at bounding box center [556, 289] width 42 height 42
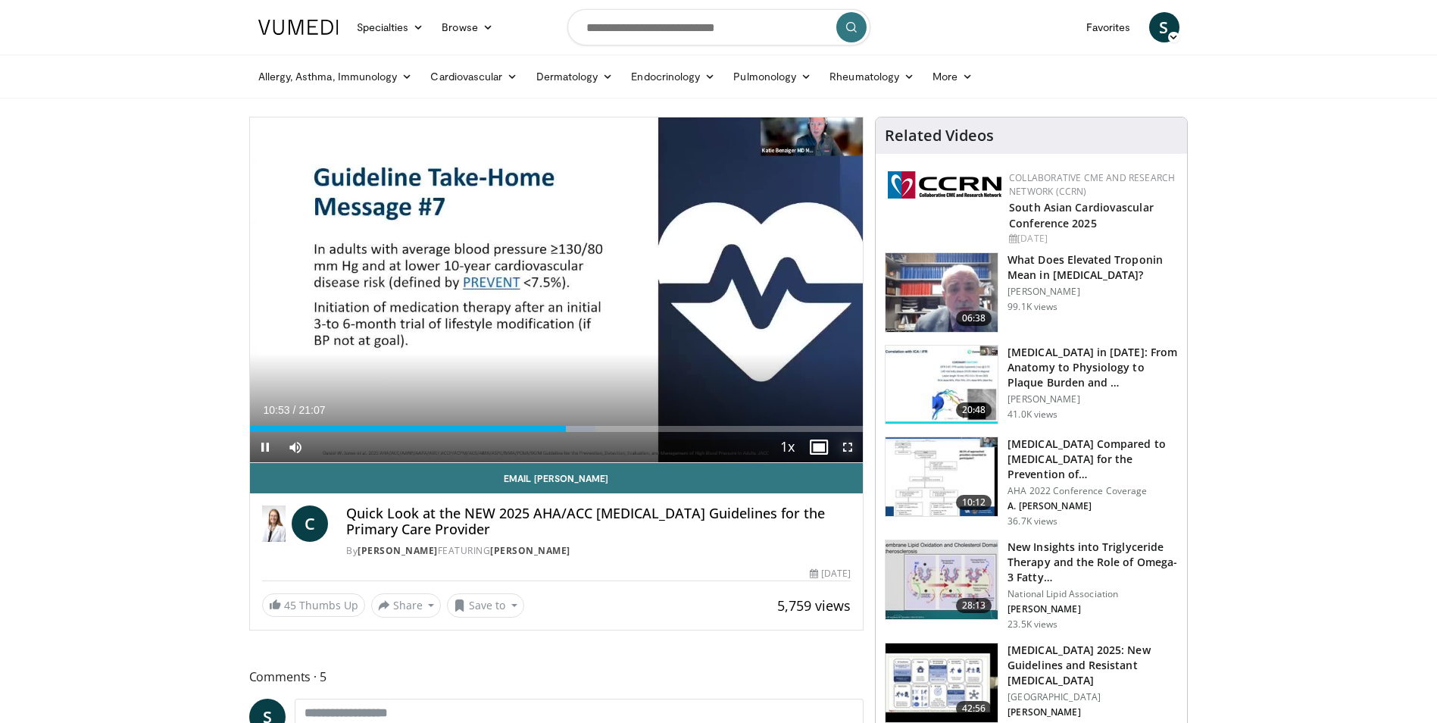
click at [848, 449] on span "Video Player" at bounding box center [847, 447] width 30 height 30
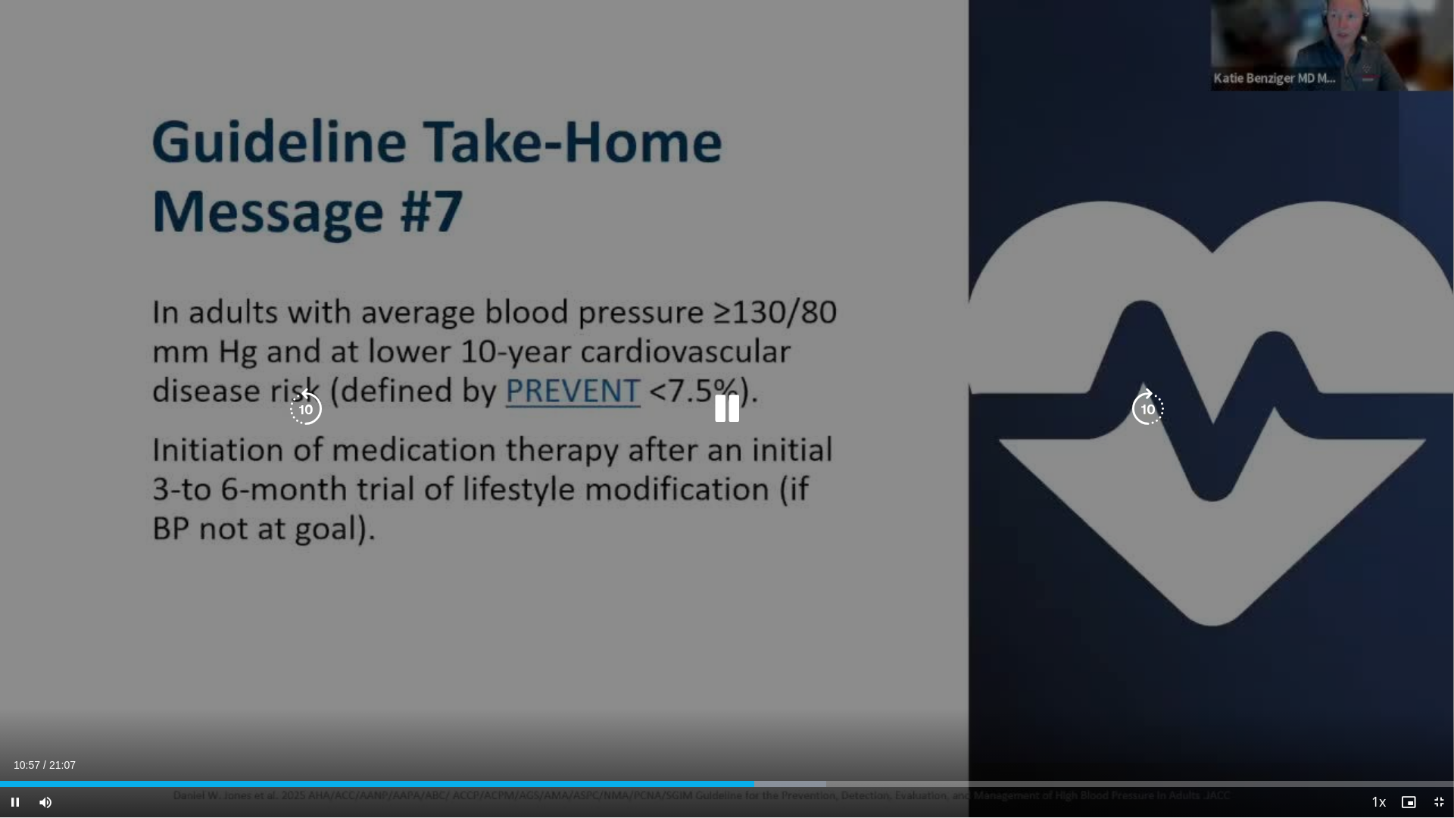
click at [1157, 400] on icon "Video Player" at bounding box center [1148, 409] width 42 height 42
click at [718, 392] on icon "Video Player" at bounding box center [727, 409] width 42 height 42
click at [732, 404] on icon "Video Player" at bounding box center [727, 409] width 42 height 42
click at [722, 417] on icon "Video Player" at bounding box center [727, 409] width 42 height 42
